Goal: Use online tool/utility: Utilize a website feature to perform a specific function

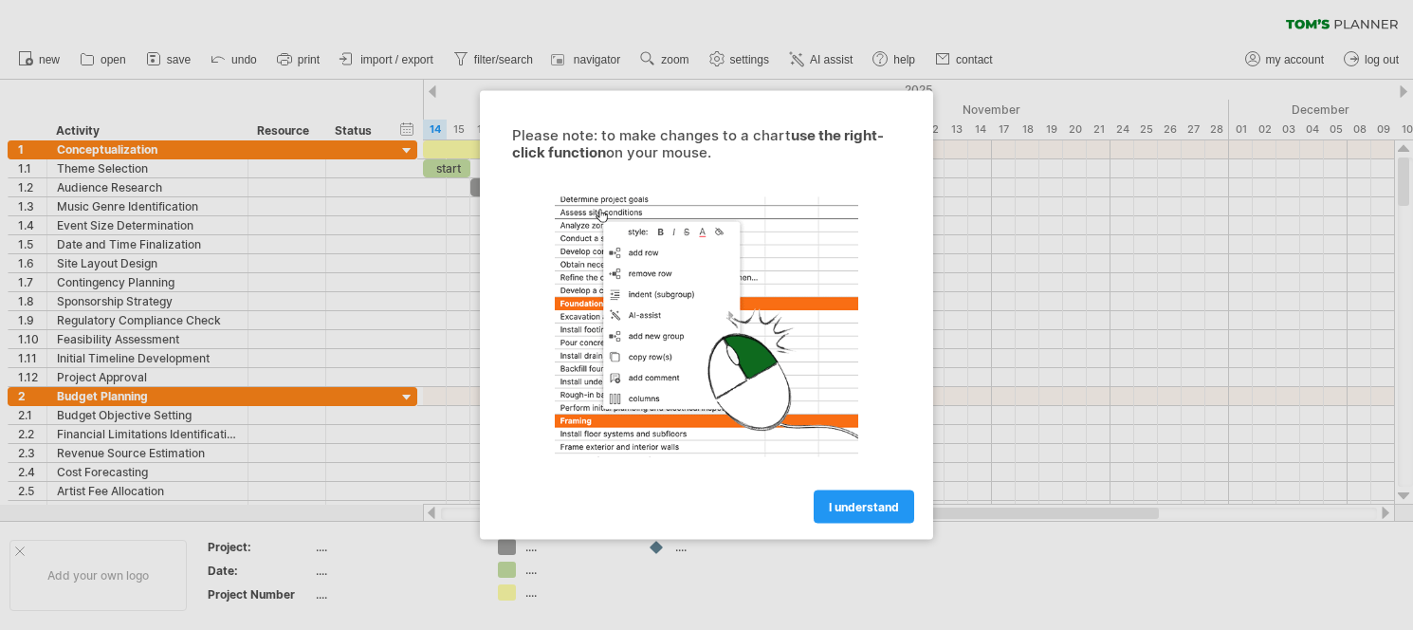
click at [876, 502] on span "I understand" at bounding box center [864, 507] width 70 height 14
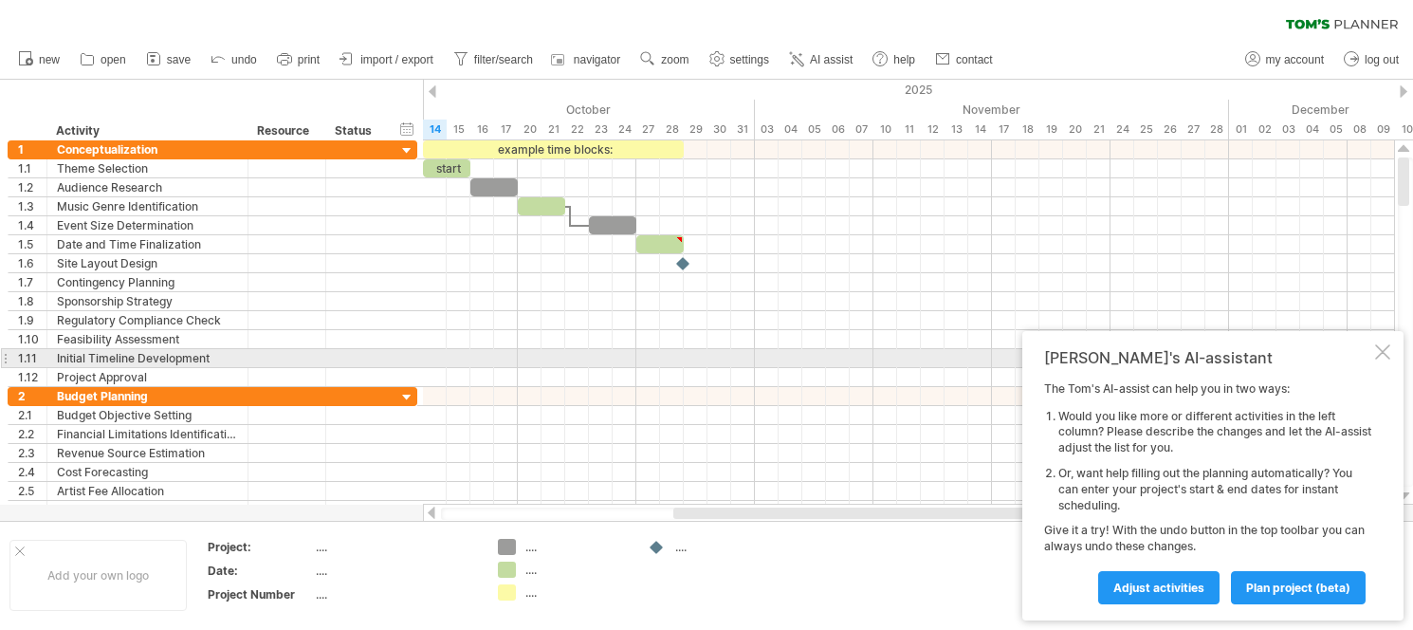
click at [1383, 356] on div at bounding box center [1382, 351] width 15 height 15
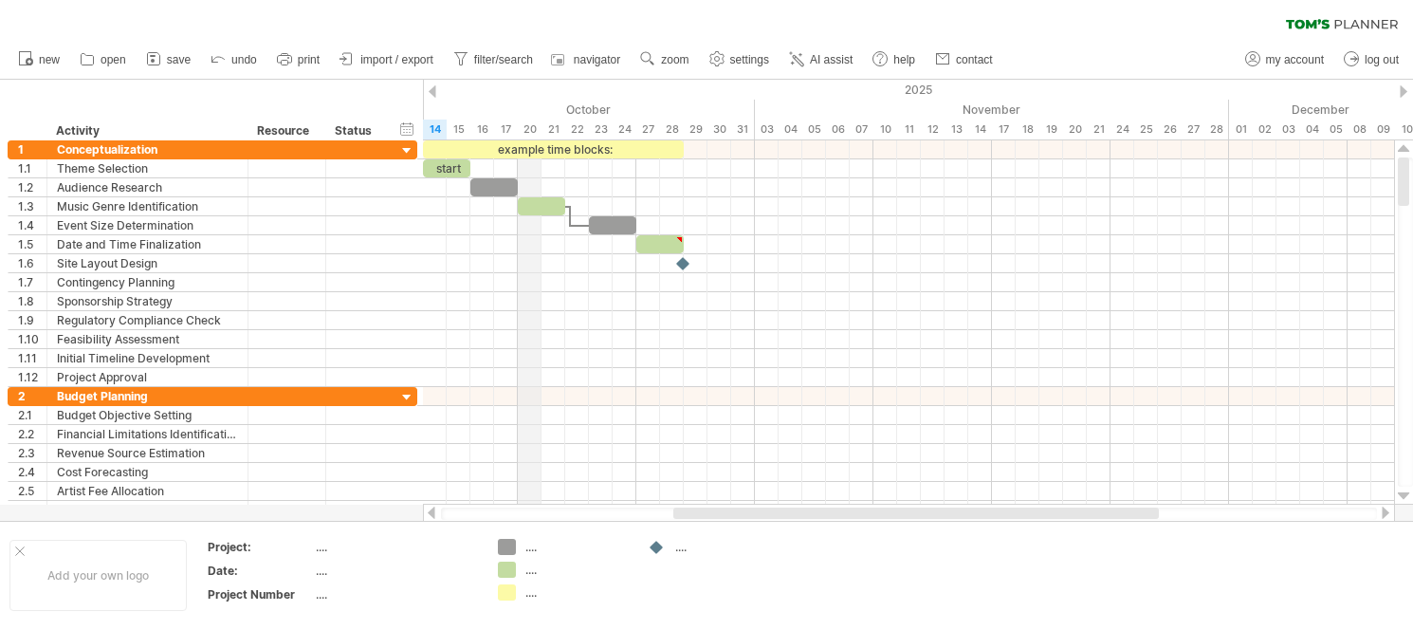
click at [557, 114] on div "October" at bounding box center [482, 110] width 545 height 20
click at [588, 101] on div "October" at bounding box center [482, 110] width 545 height 20
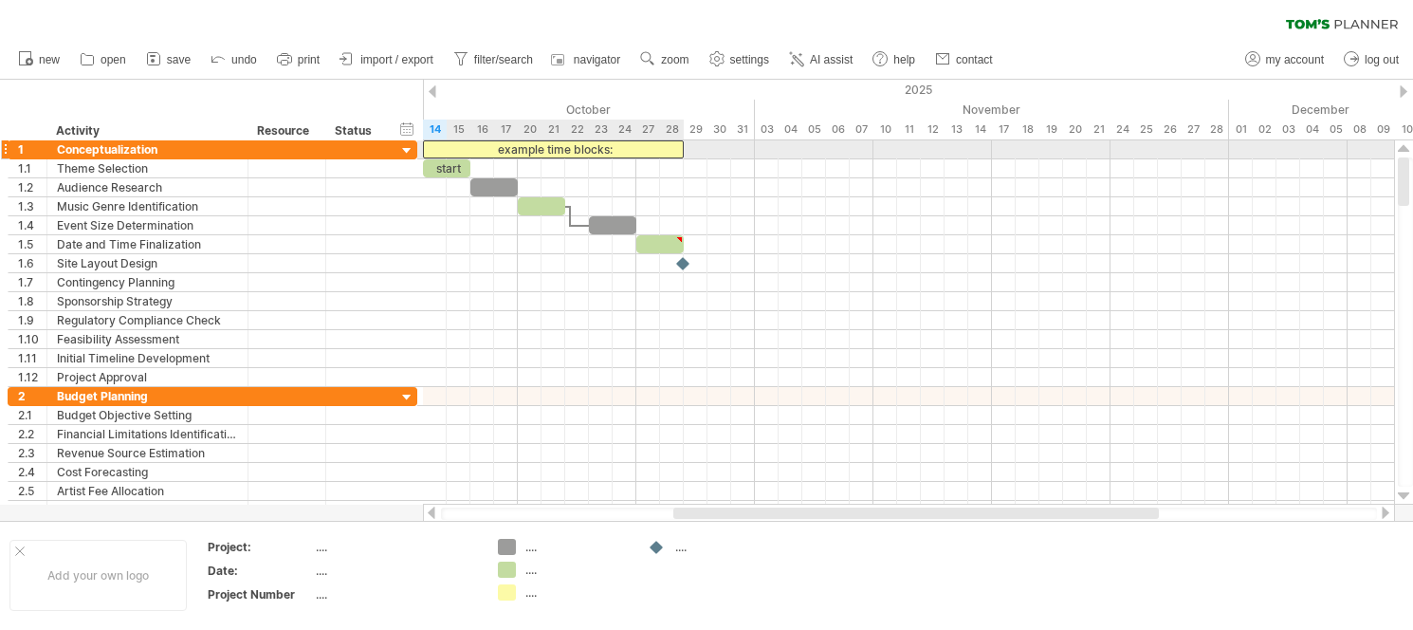
click at [575, 146] on div "example time blocks:" at bounding box center [553, 149] width 261 height 18
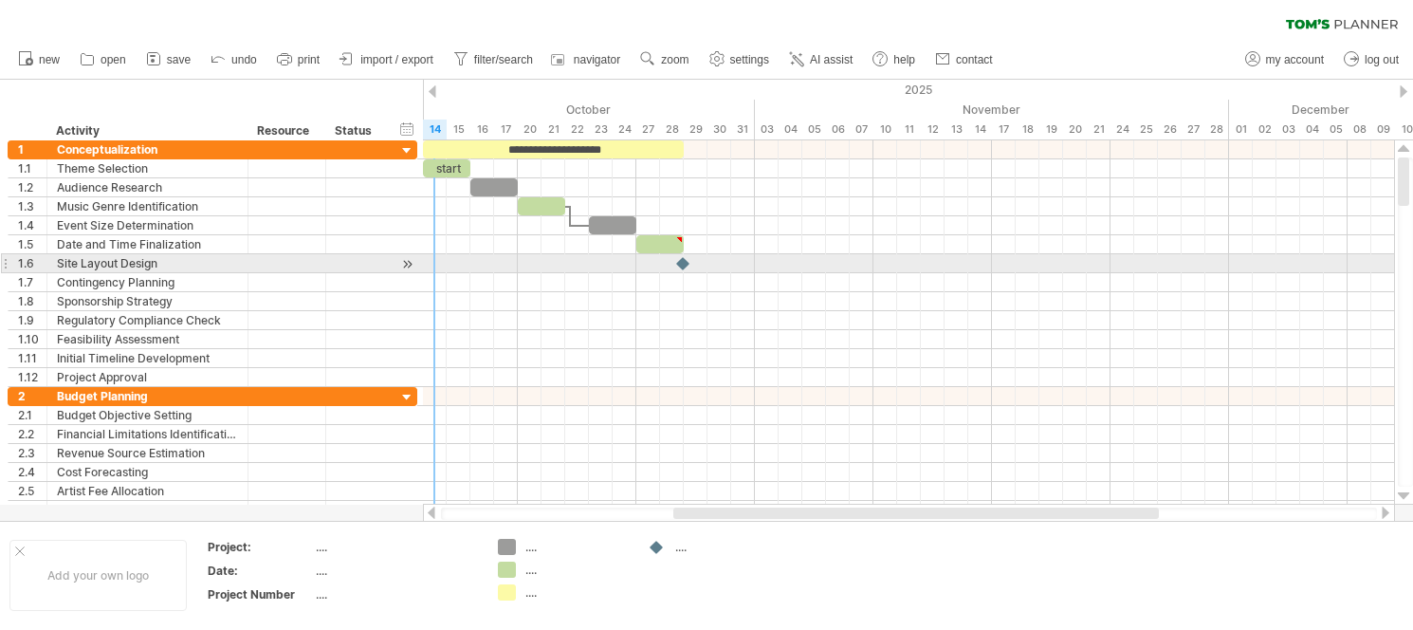
click at [434, 262] on div at bounding box center [908, 263] width 971 height 19
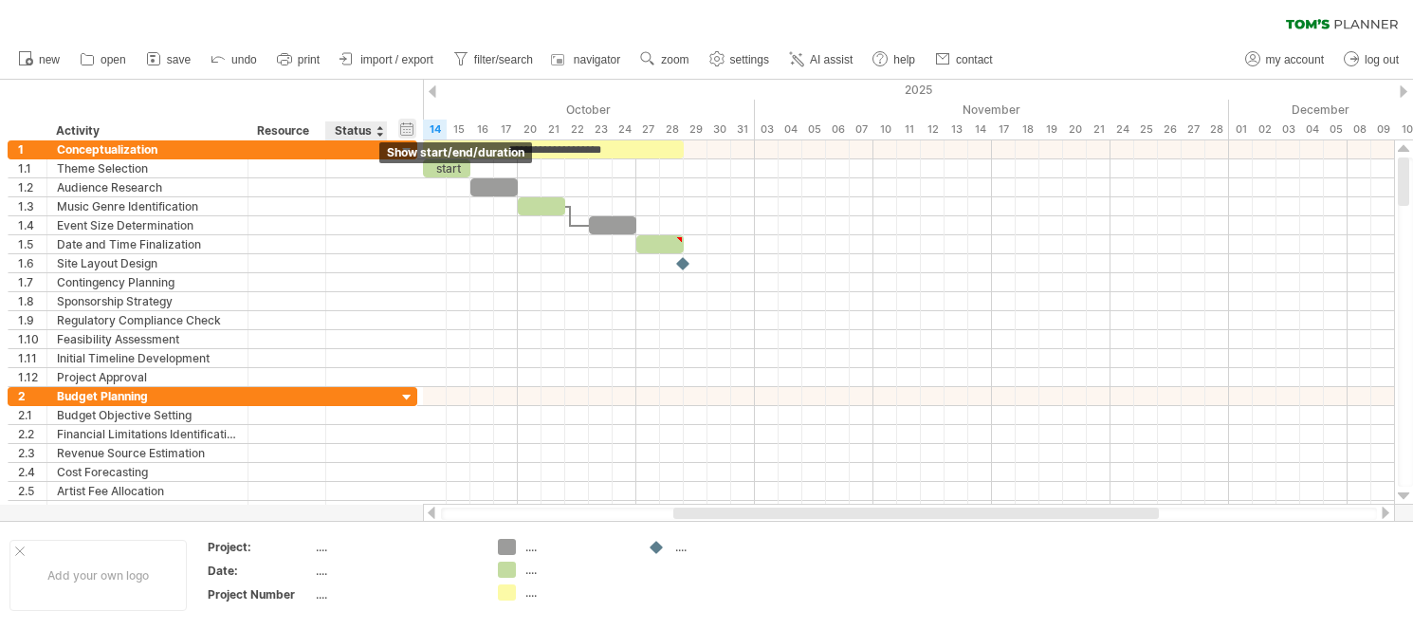
click at [407, 127] on div "hide start/end/duration show start/end/duration" at bounding box center [407, 129] width 18 height 20
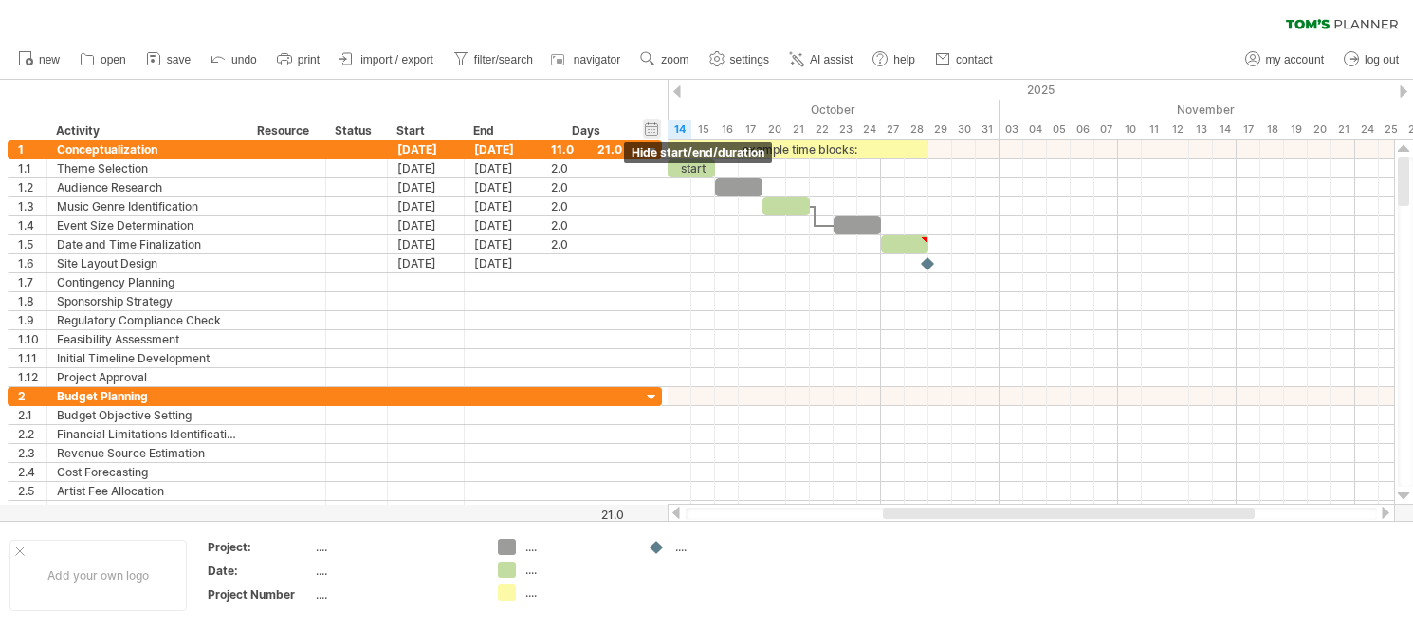
click at [653, 131] on div "hide start/end/duration show start/end/duration" at bounding box center [652, 129] width 18 height 20
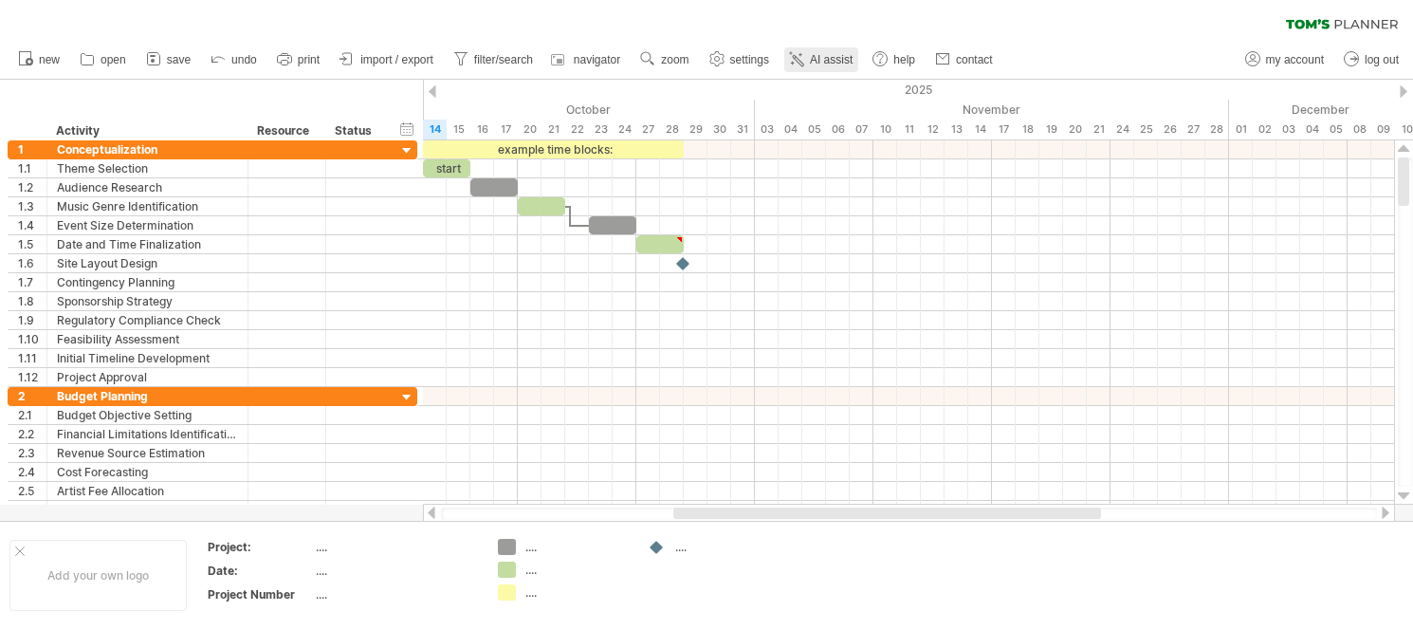
click at [833, 63] on span "AI assist" at bounding box center [831, 59] width 43 height 13
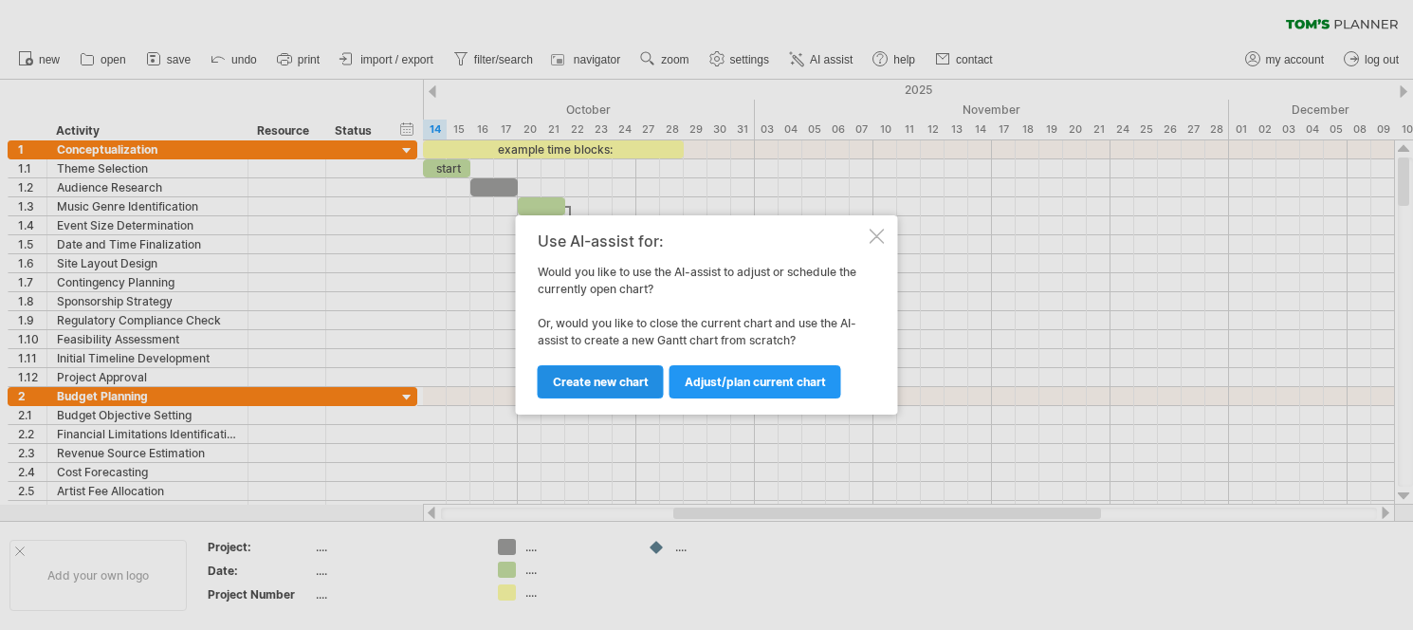
click at [614, 379] on span "Create new chart" at bounding box center [601, 382] width 96 height 14
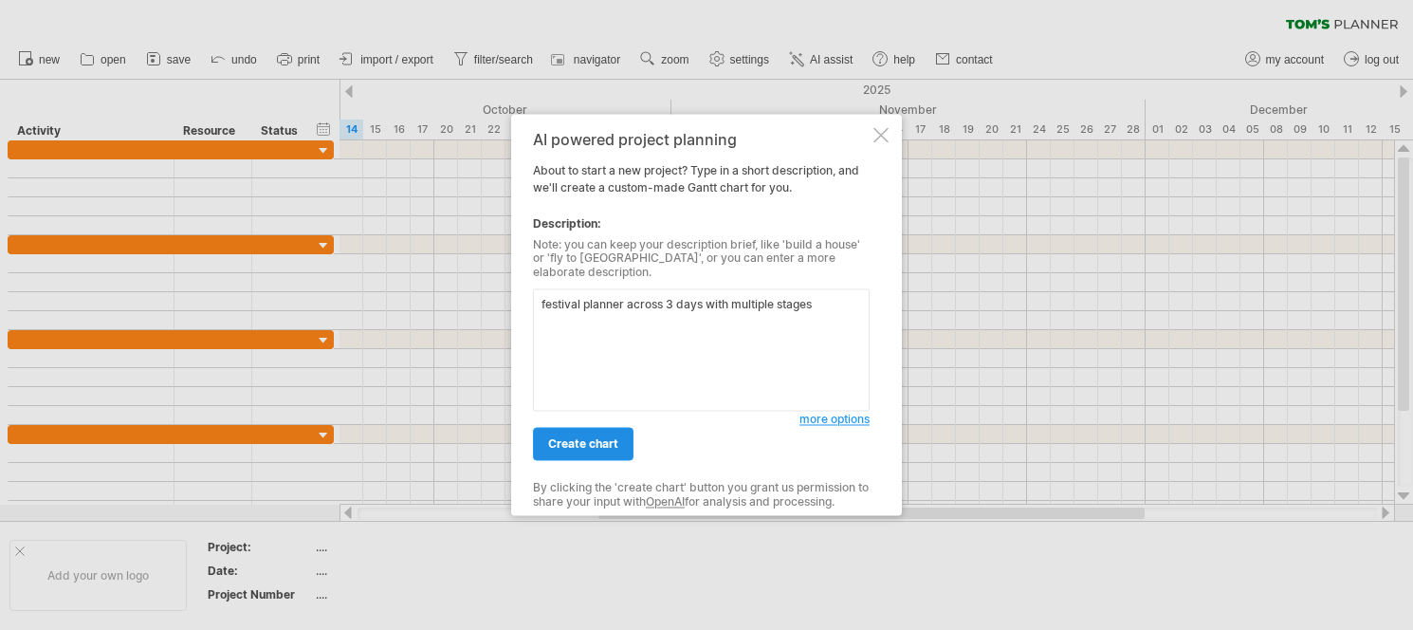
type textarea "festival planner across 3 days with multiple stages"
click at [597, 442] on span "create chart" at bounding box center [583, 444] width 70 height 14
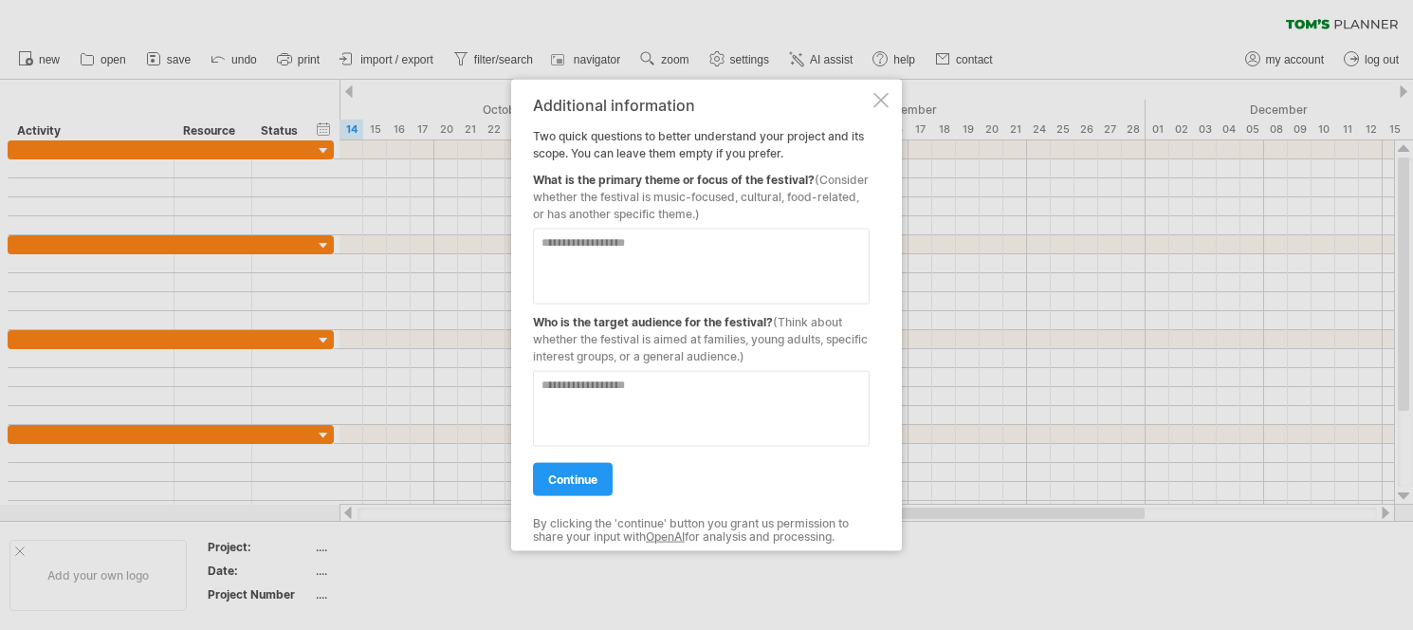
click at [629, 241] on textarea at bounding box center [701, 266] width 337 height 76
type textarea "*****"
click at [667, 396] on textarea at bounding box center [701, 409] width 337 height 76
type textarea "**********"
click at [588, 470] on link "continue" at bounding box center [573, 479] width 80 height 33
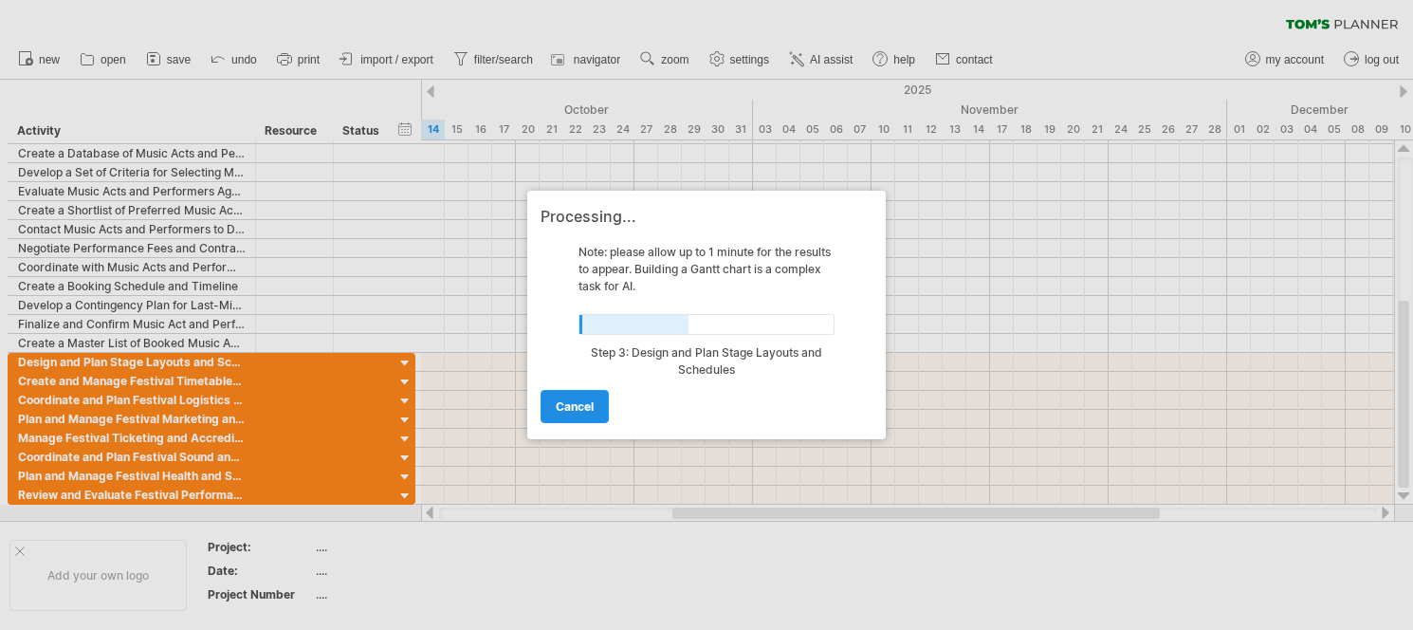
click at [574, 408] on span "cancel" at bounding box center [575, 406] width 38 height 14
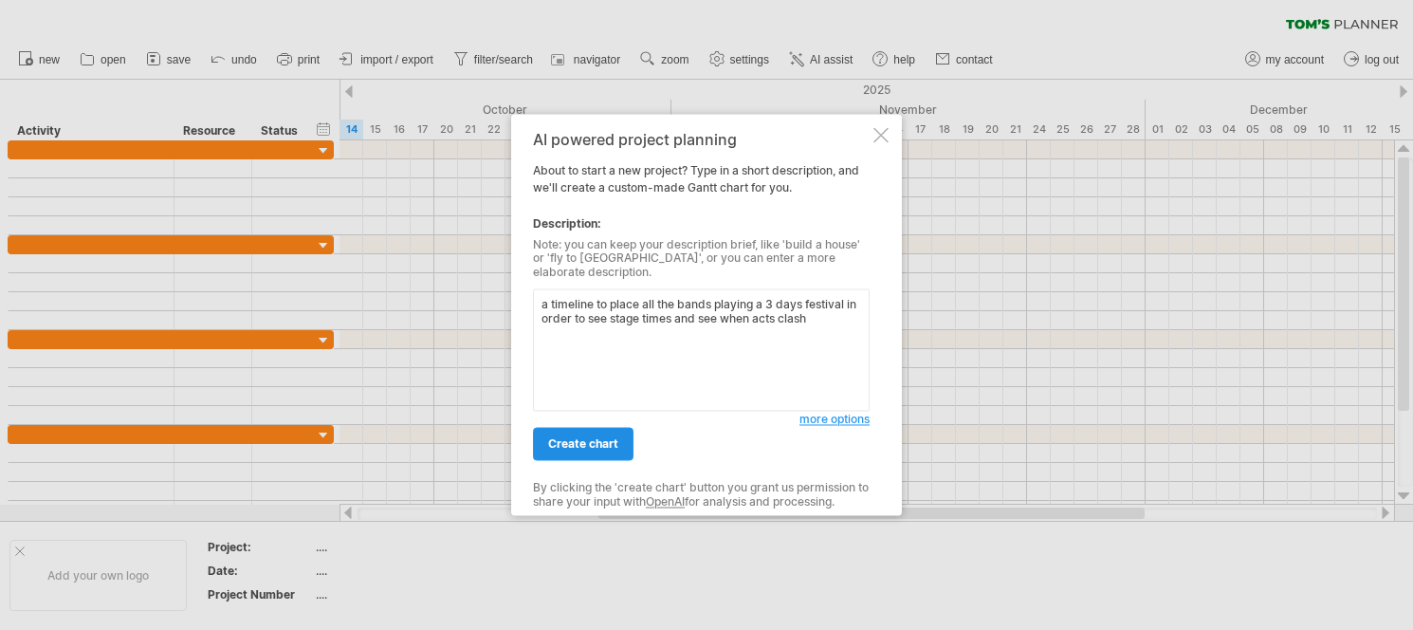
type textarea "a timeline to place all the bands playing a 3 days festival in order to see sta…"
click at [590, 437] on span "create chart" at bounding box center [583, 444] width 70 height 14
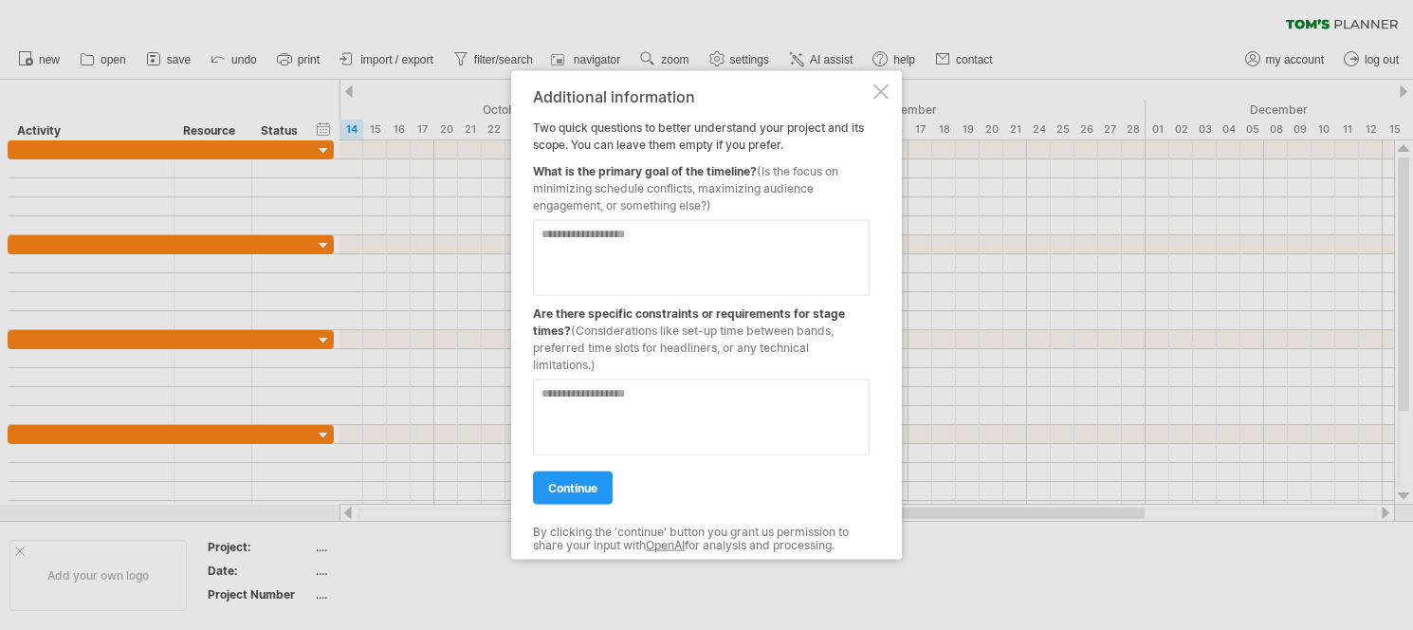
click at [623, 232] on textarea at bounding box center [701, 258] width 337 height 76
type textarea "**********"
click at [661, 415] on textarea at bounding box center [701, 417] width 337 height 76
type textarea "**********"
click at [594, 479] on link "continue" at bounding box center [573, 487] width 80 height 33
